Goal: Transaction & Acquisition: Purchase product/service

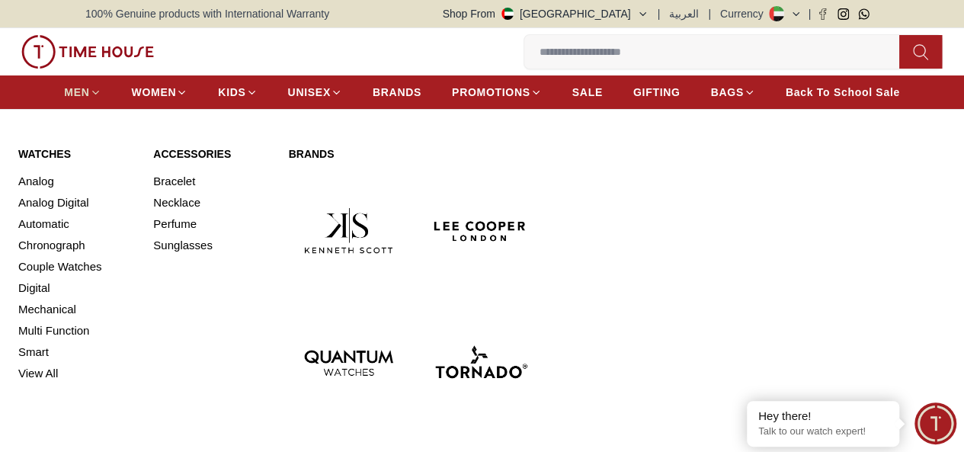
click at [89, 94] on span "MEN" at bounding box center [76, 92] width 25 height 15
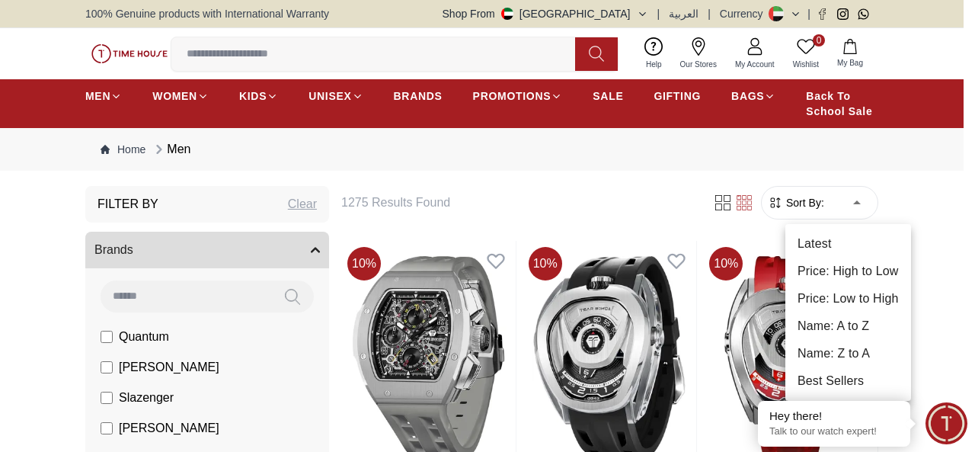
click at [847, 290] on li "Price: Low to High" at bounding box center [848, 298] width 126 height 27
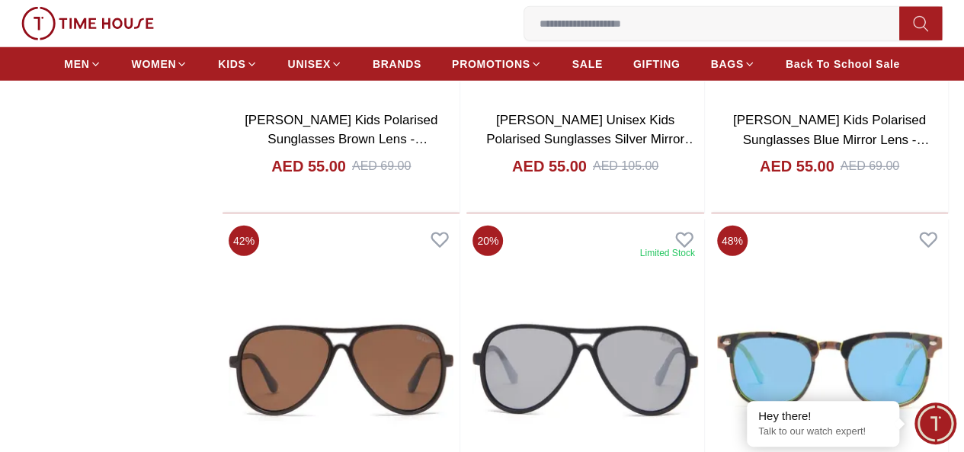
scroll to position [2097, 0]
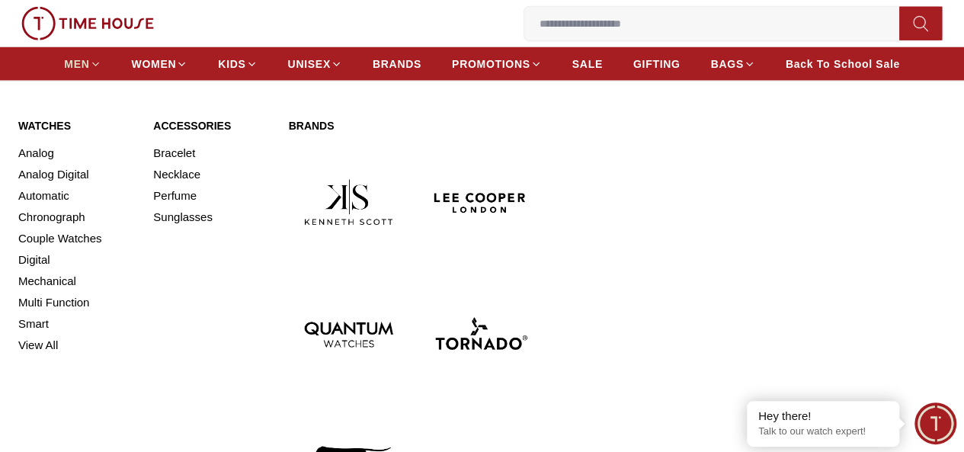
click at [89, 68] on span "MEN" at bounding box center [76, 63] width 25 height 15
type input "******"
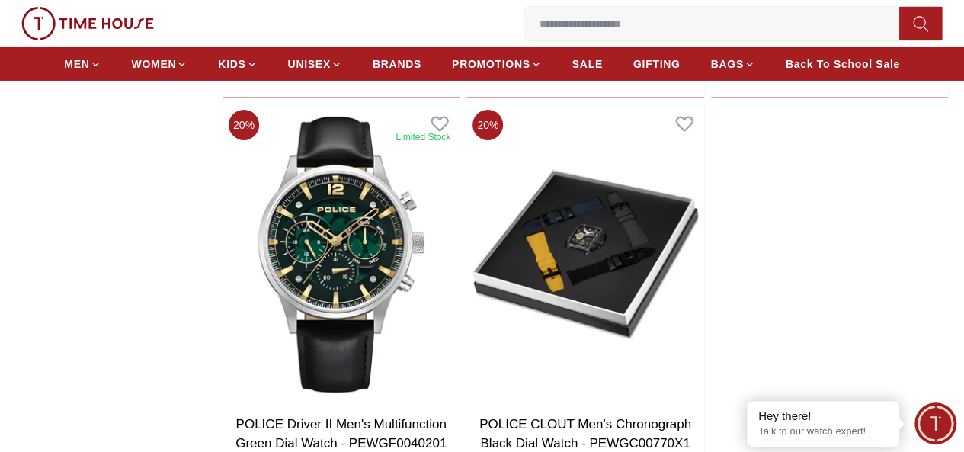
scroll to position [2666, 0]
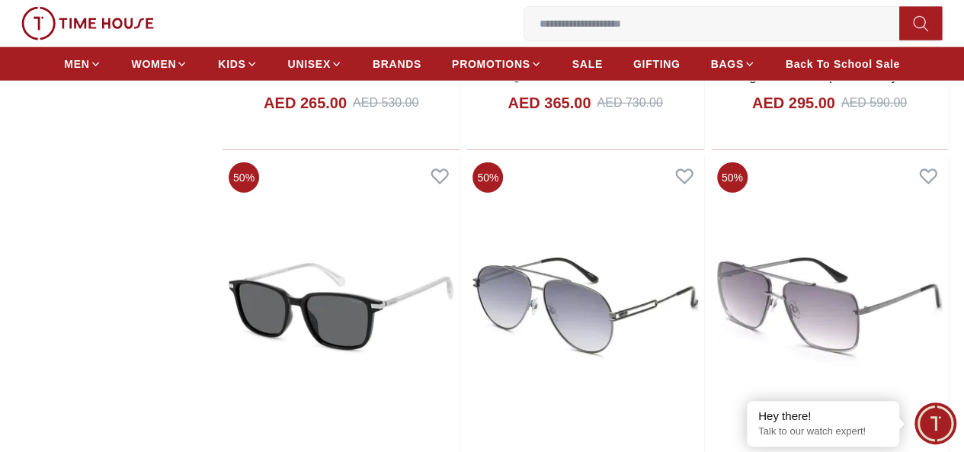
scroll to position [7663, 0]
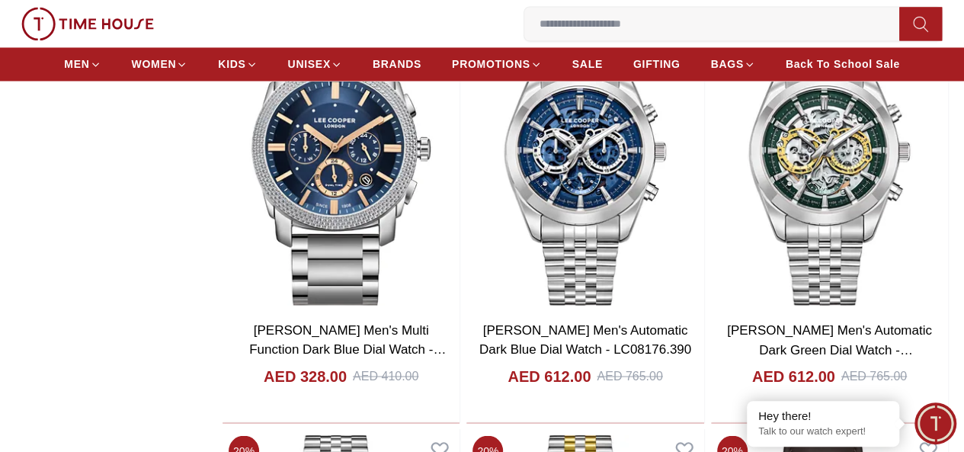
scroll to position [12922, 0]
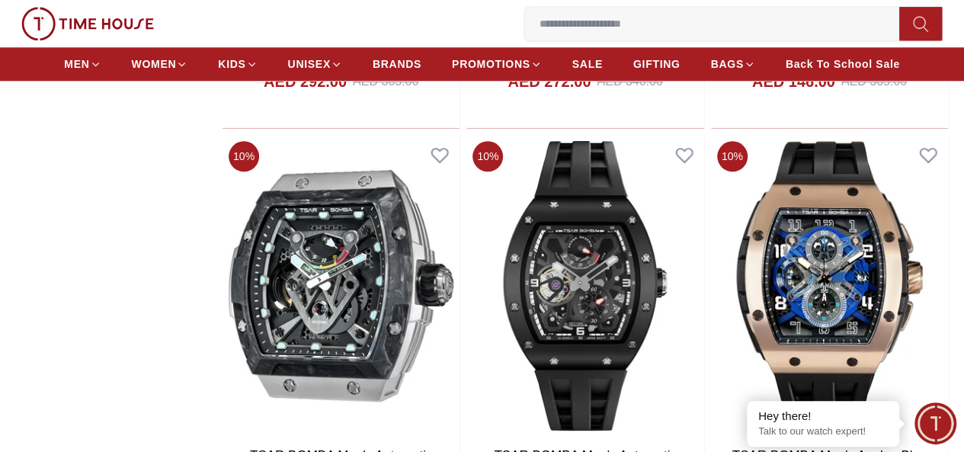
scroll to position [15392, 0]
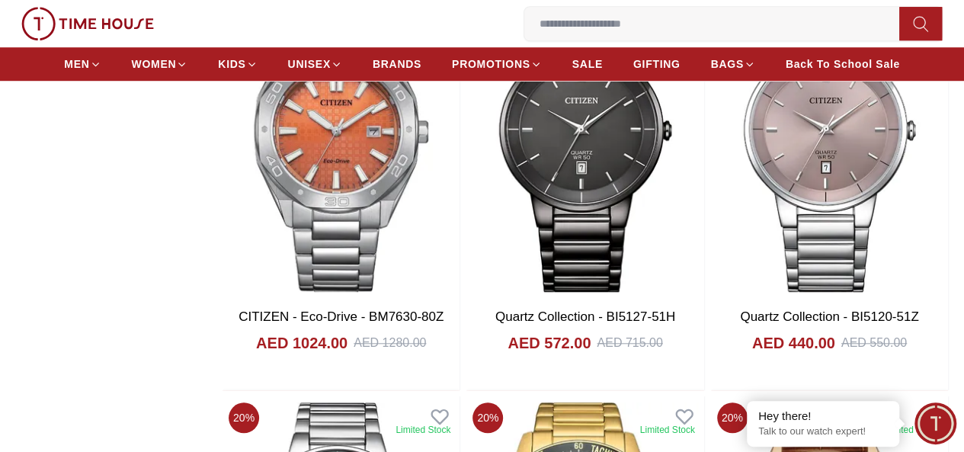
scroll to position [17858, 0]
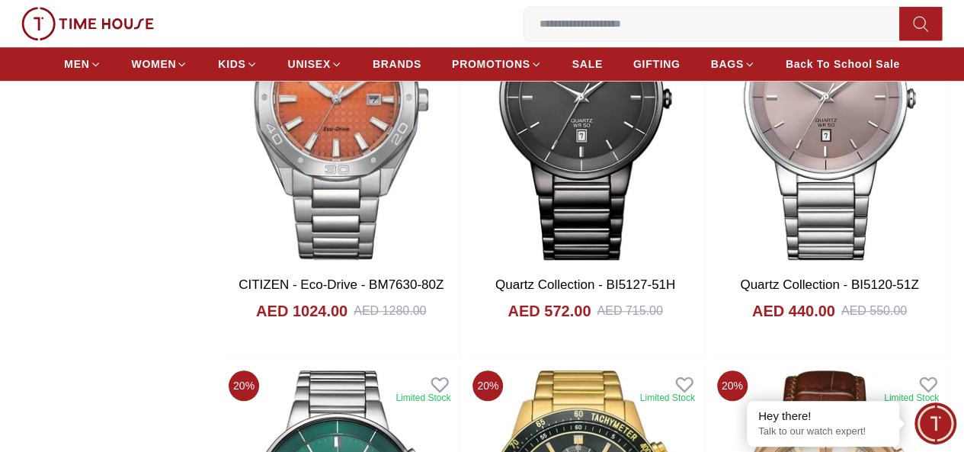
scroll to position [17949, 0]
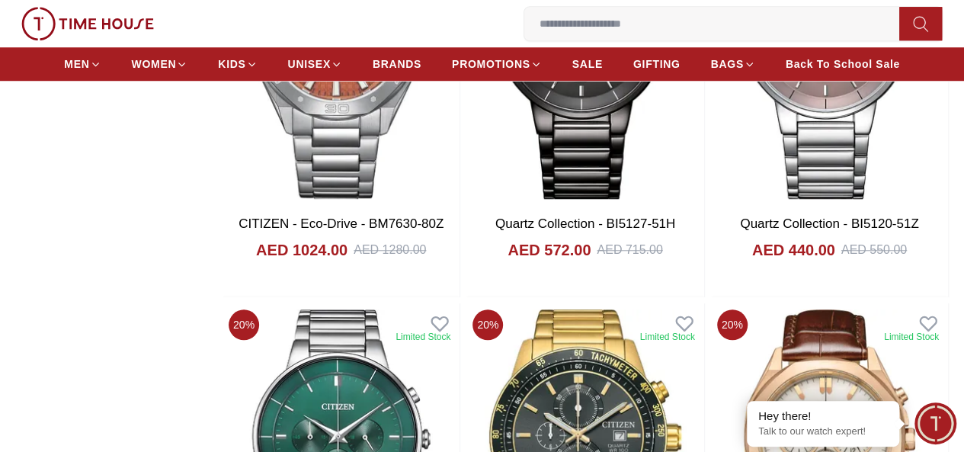
click at [64, 50] on link "MEN" at bounding box center [82, 63] width 37 height 27
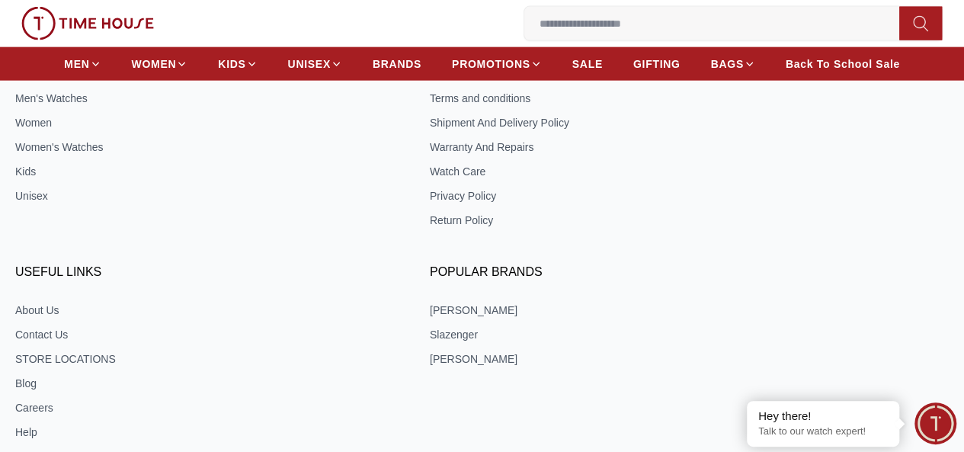
scroll to position [2661, 0]
